Goal: Navigation & Orientation: Find specific page/section

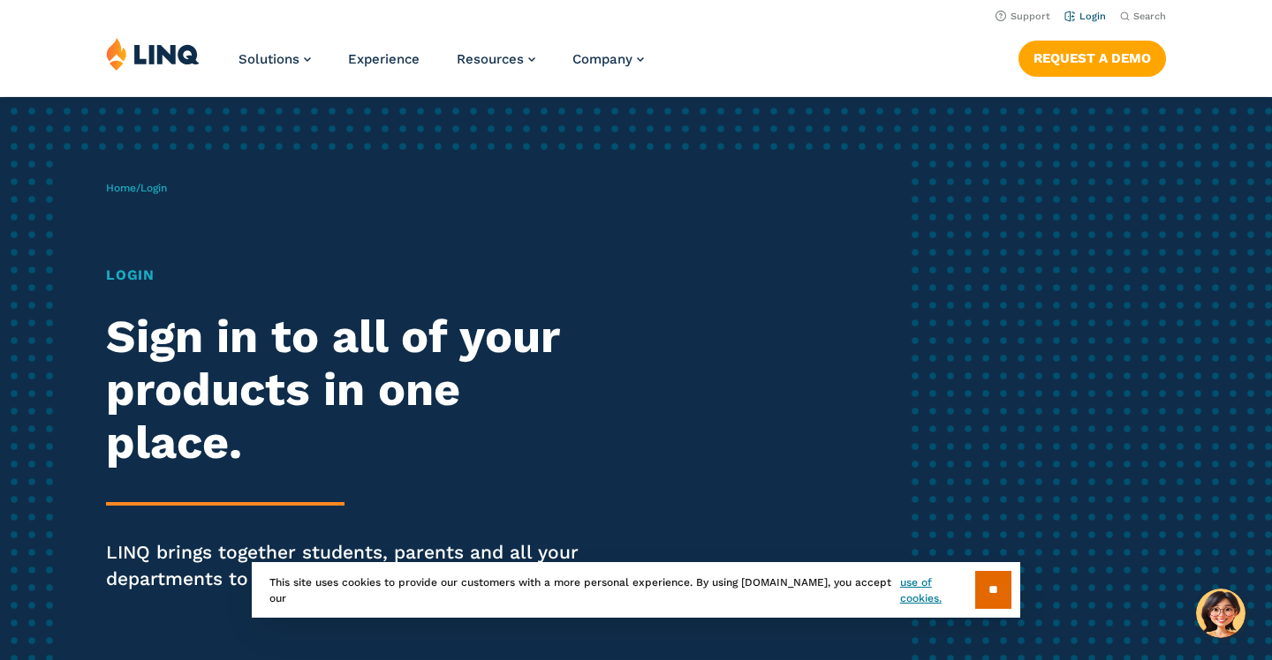
click at [1092, 14] on link "Login" at bounding box center [1085, 16] width 42 height 11
click at [989, 580] on input "**" at bounding box center [993, 590] width 36 height 38
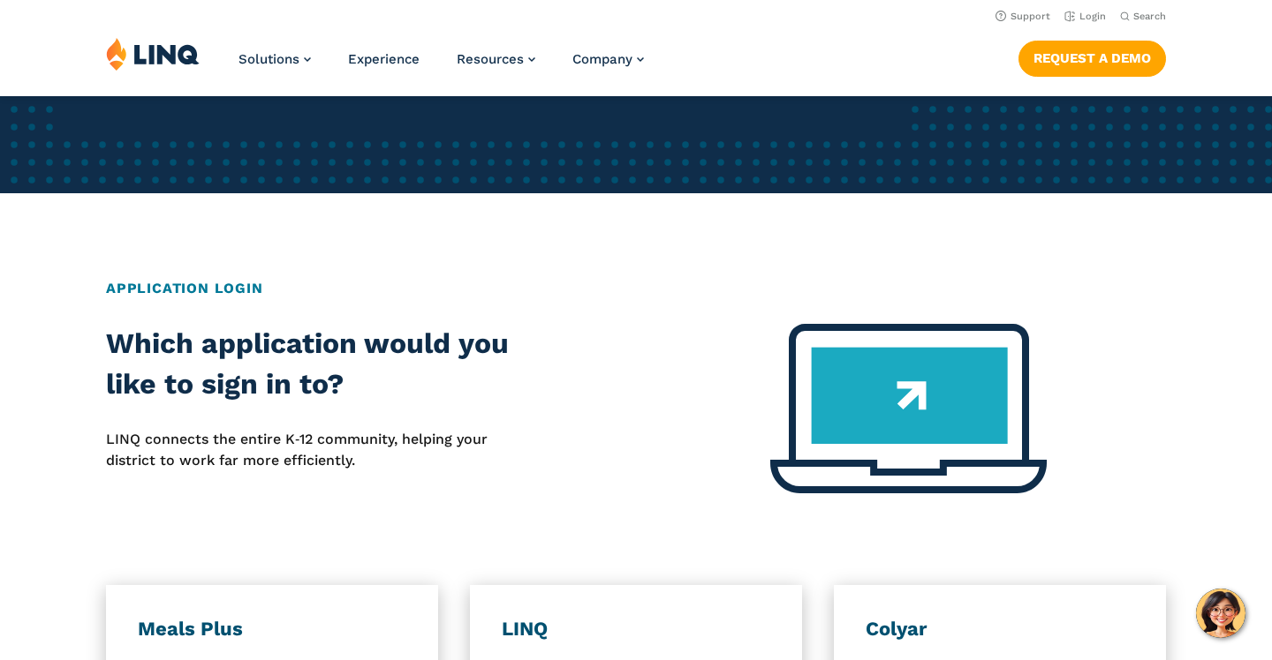
scroll to position [502, 0]
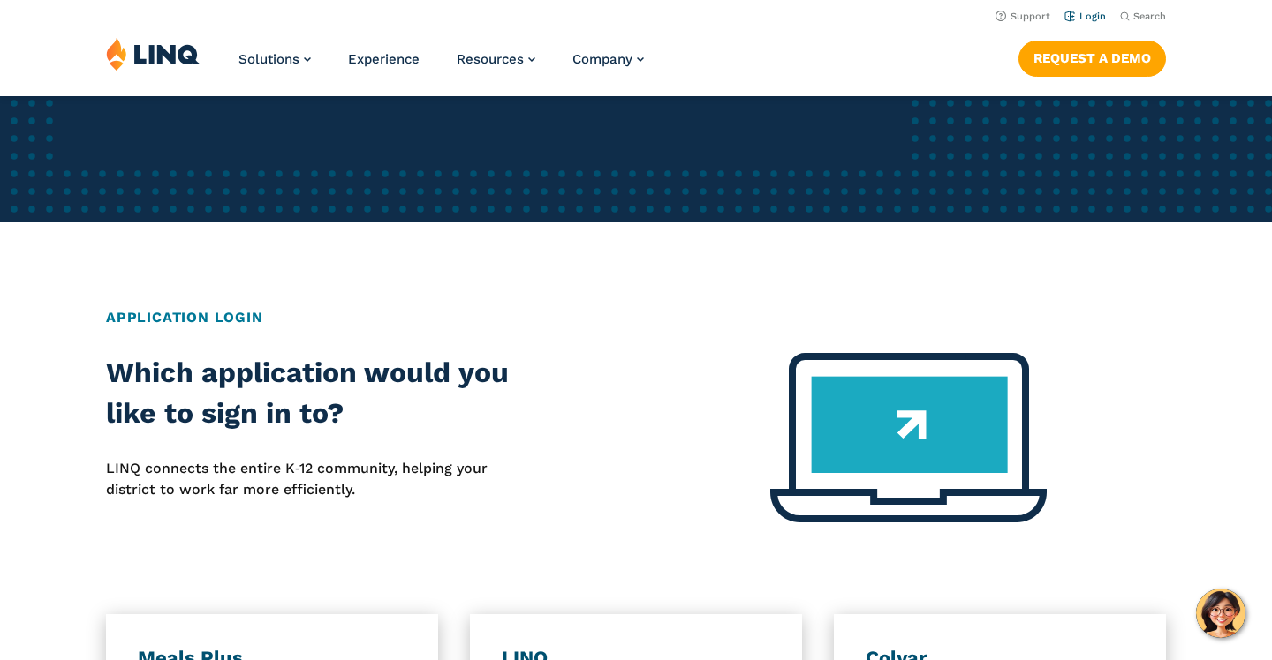
click at [1075, 18] on link "Login" at bounding box center [1085, 16] width 42 height 11
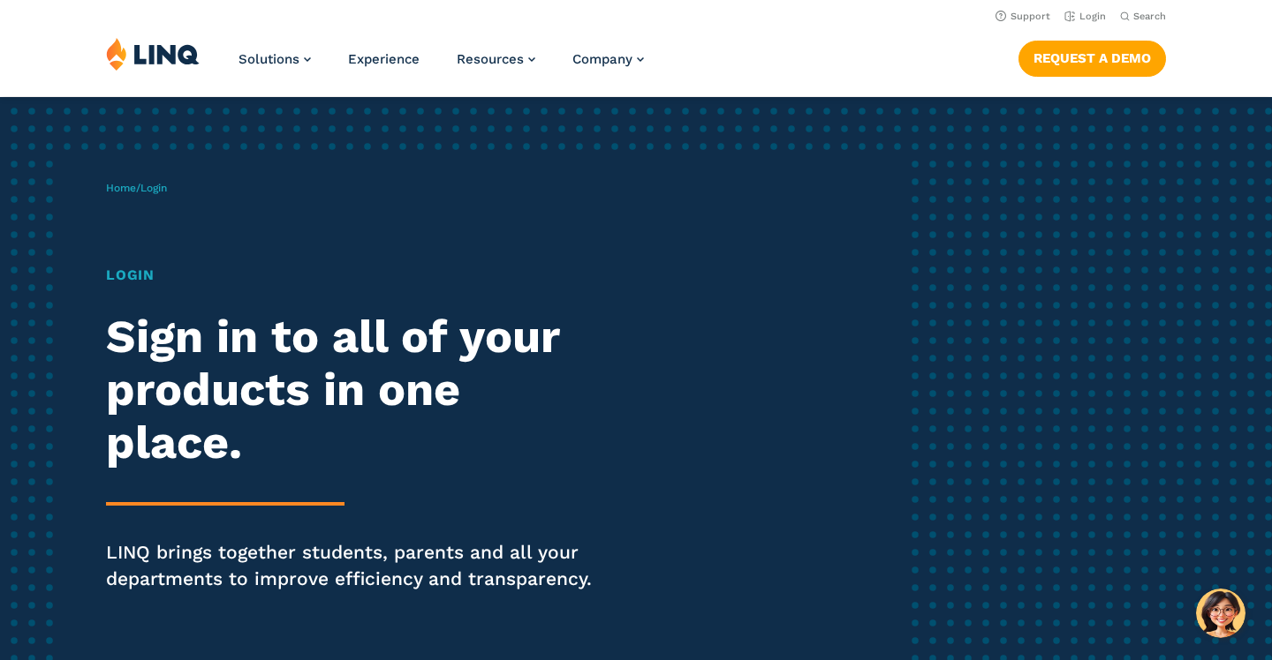
click at [138, 283] on h1 "Login" at bounding box center [351, 275] width 490 height 21
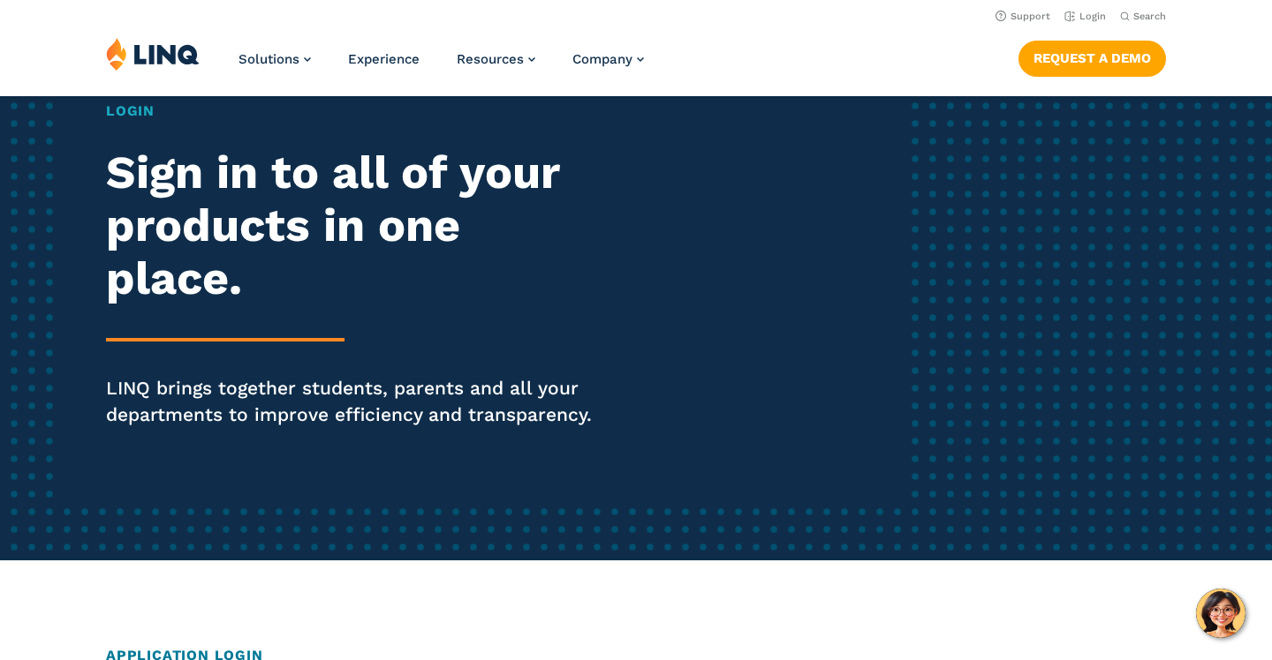
scroll to position [117, 0]
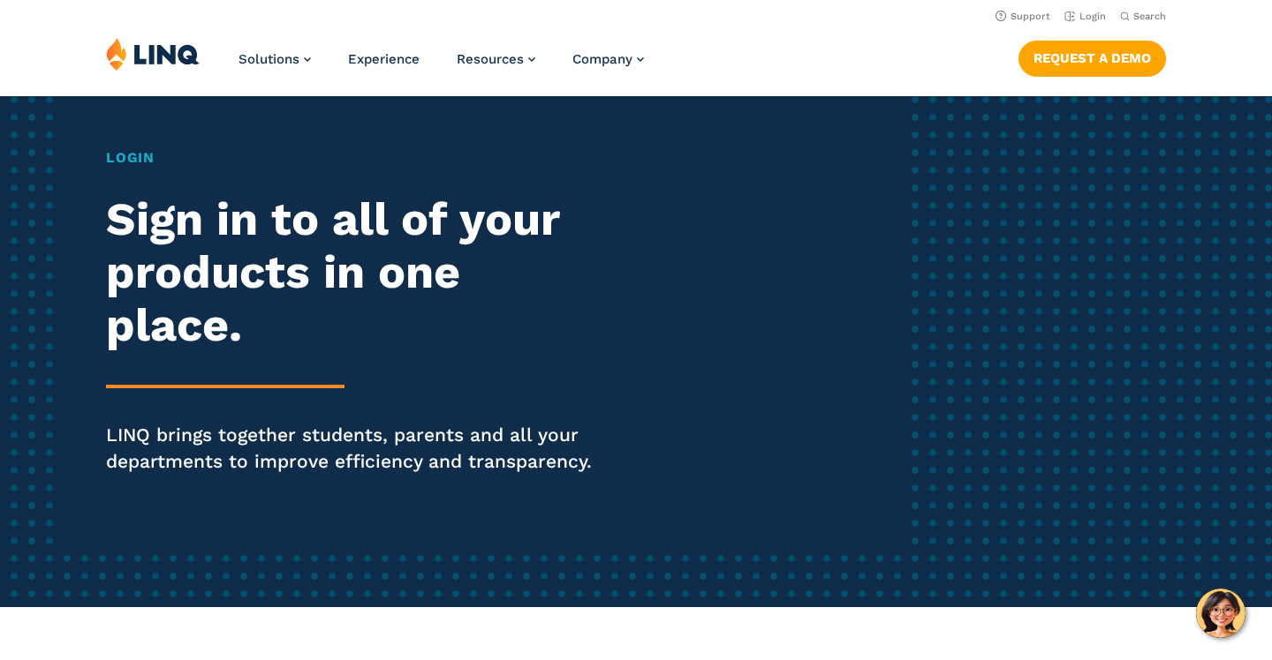
click at [162, 223] on h2 "Sign in to all of your products in one place." at bounding box center [351, 272] width 490 height 158
click at [1092, 14] on link "Login" at bounding box center [1085, 16] width 42 height 11
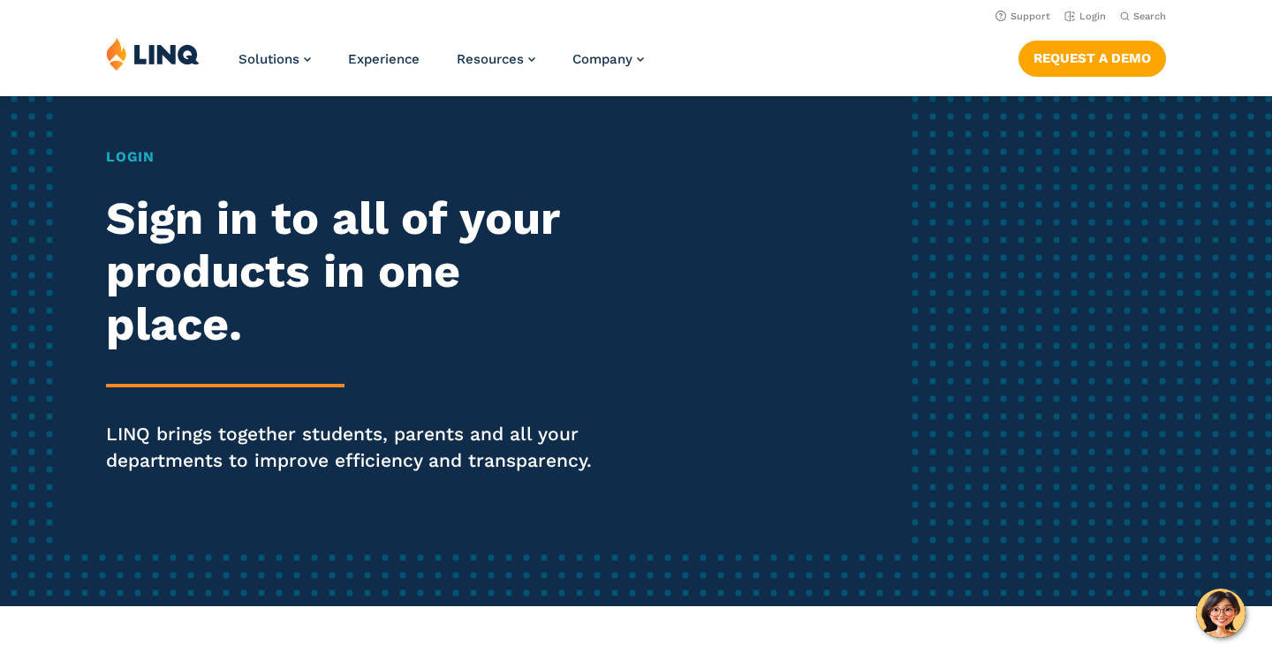
scroll to position [111, 0]
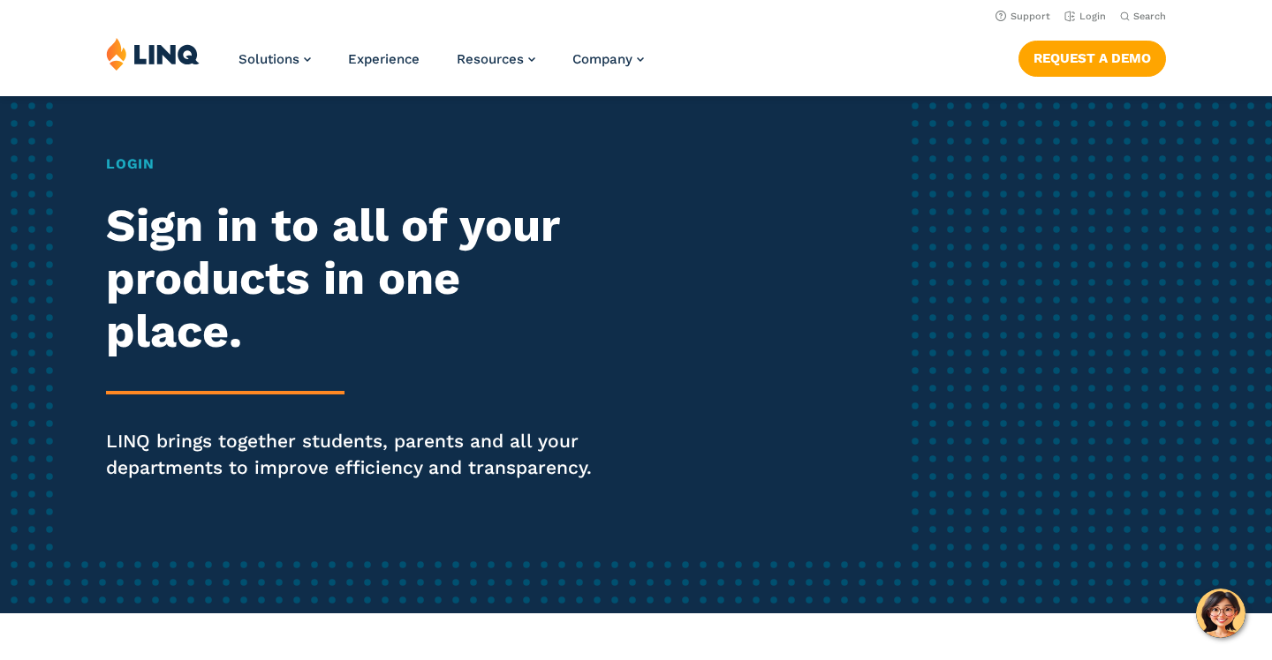
click at [179, 261] on h2 "Sign in to all of your products in one place." at bounding box center [351, 279] width 490 height 158
click at [122, 167] on h1 "Login" at bounding box center [351, 164] width 490 height 21
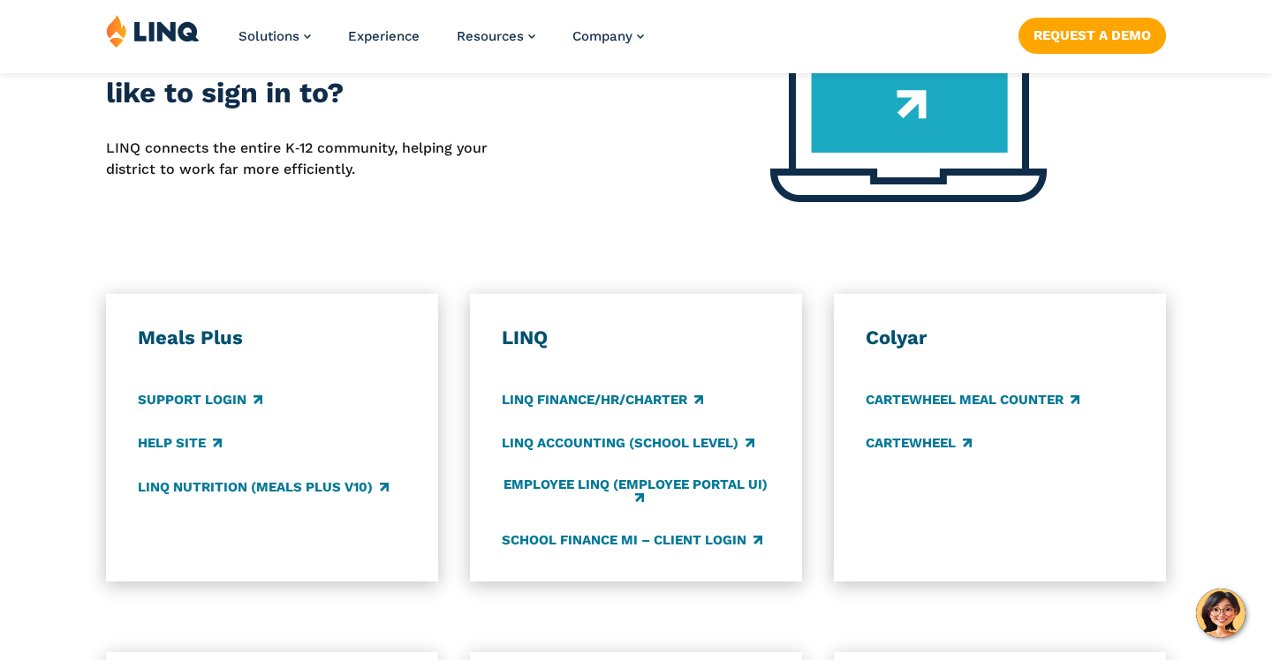
scroll to position [826, 0]
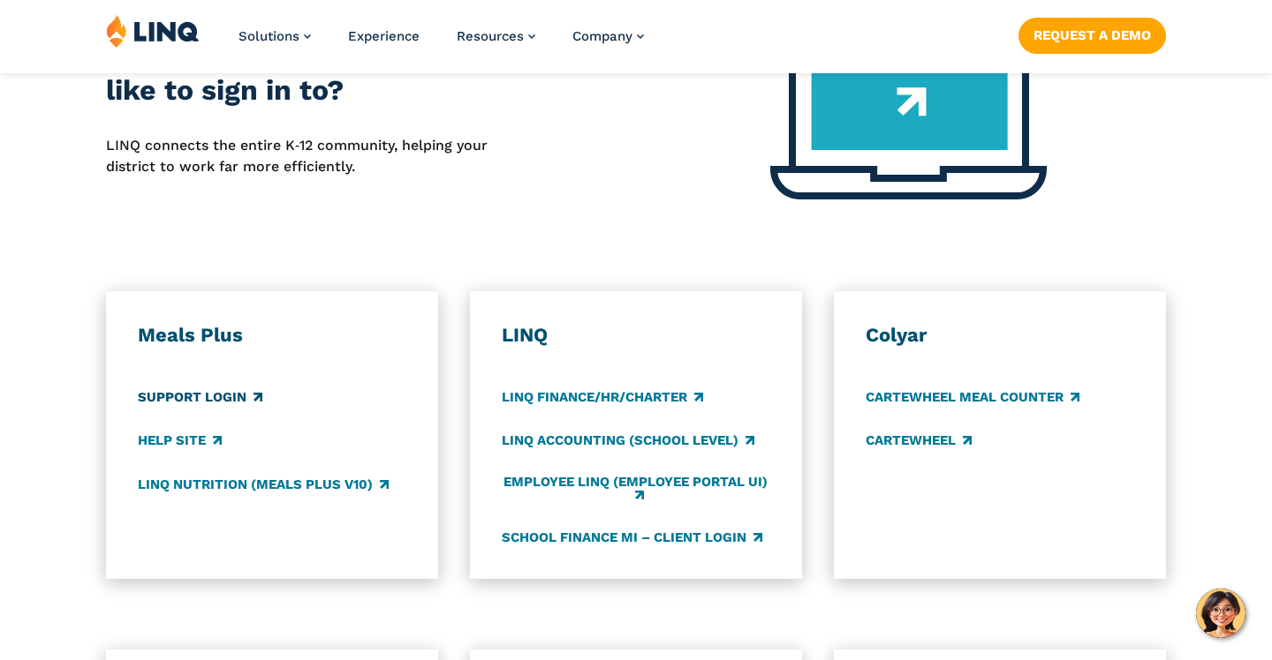
click at [220, 391] on link "Support Login" at bounding box center [200, 398] width 125 height 19
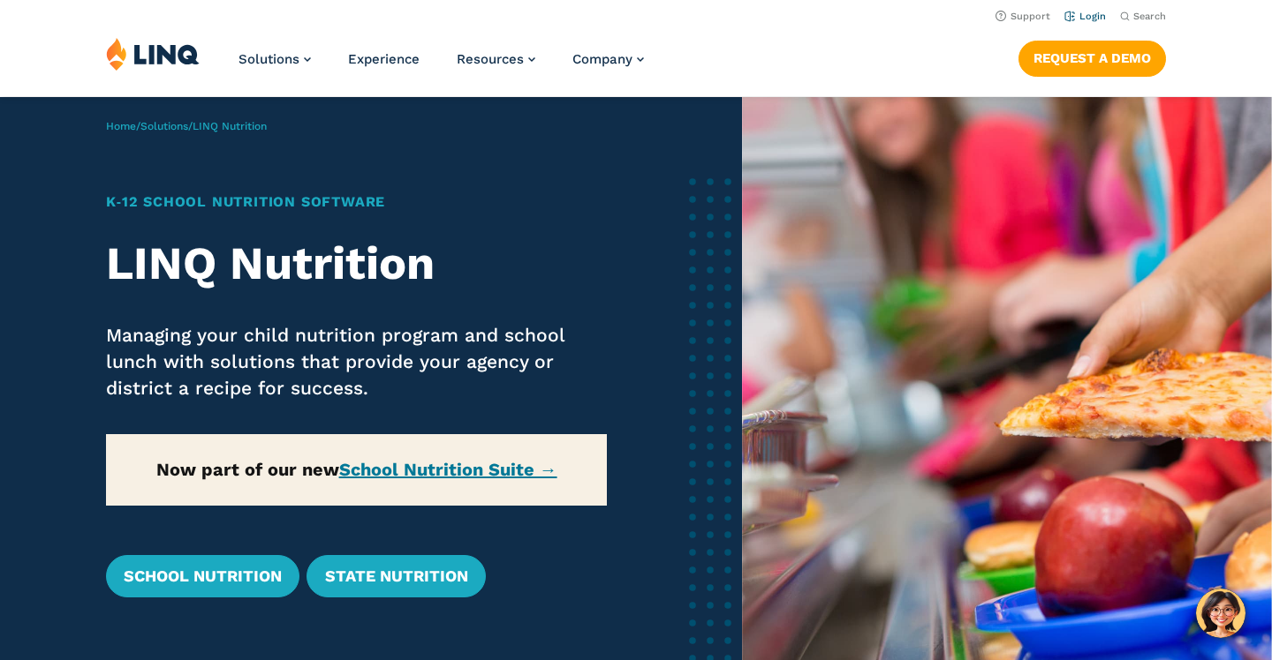
click at [1090, 18] on link "Login" at bounding box center [1085, 16] width 42 height 11
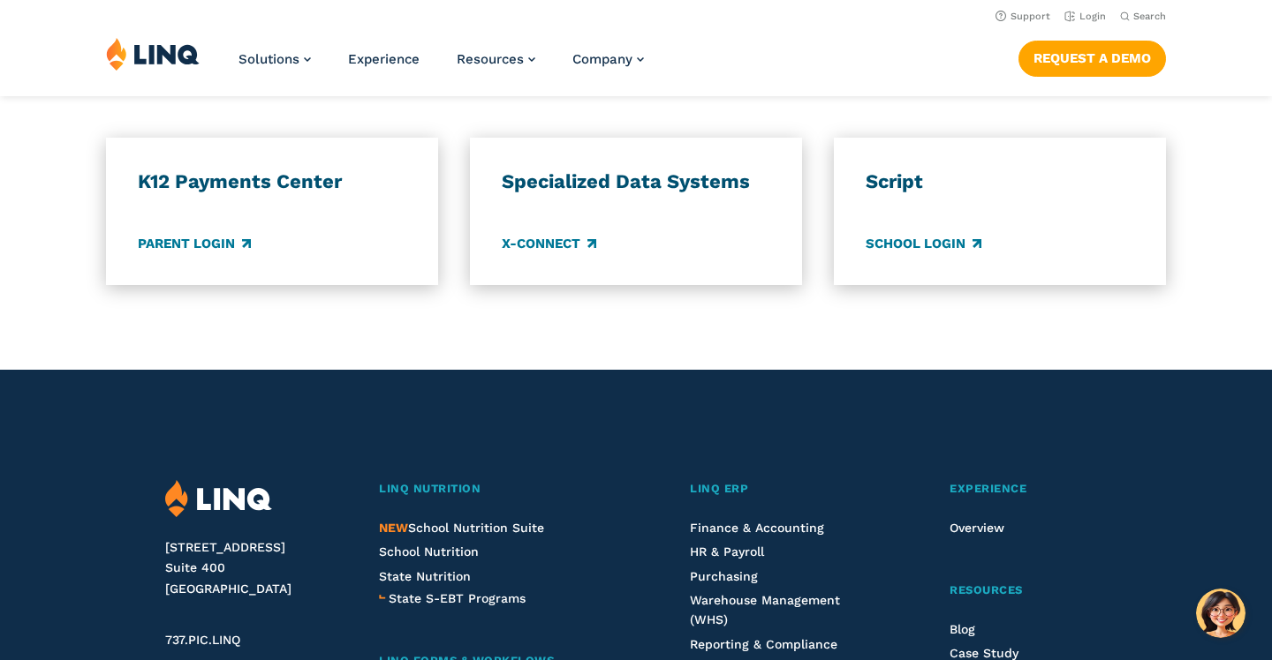
scroll to position [1600, 0]
click at [203, 238] on link "Parent Login" at bounding box center [194, 243] width 113 height 19
